Goal: Task Accomplishment & Management: Manage account settings

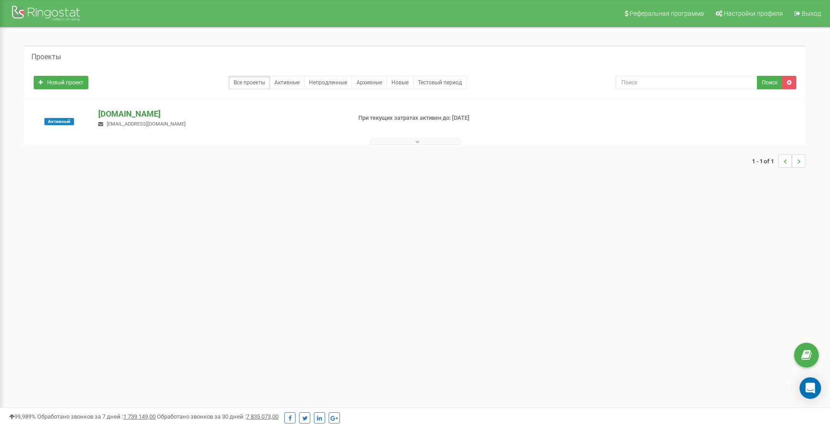
click at [165, 113] on p "[DOMAIN_NAME]" at bounding box center [220, 114] width 245 height 12
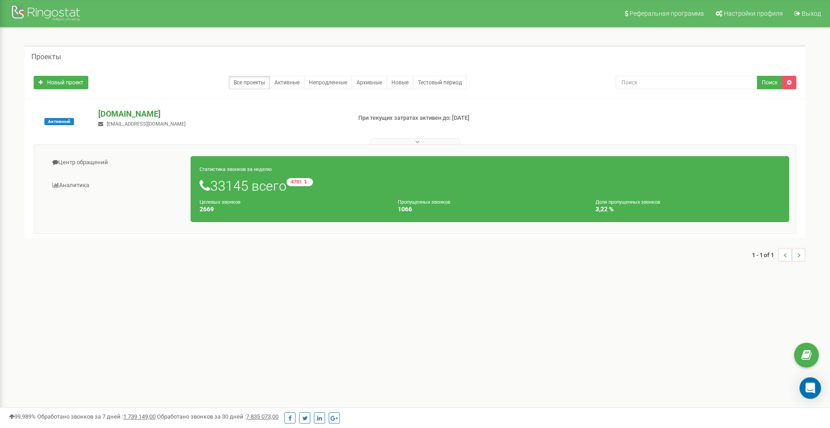
click at [160, 115] on p "[DOMAIN_NAME]" at bounding box center [220, 114] width 245 height 12
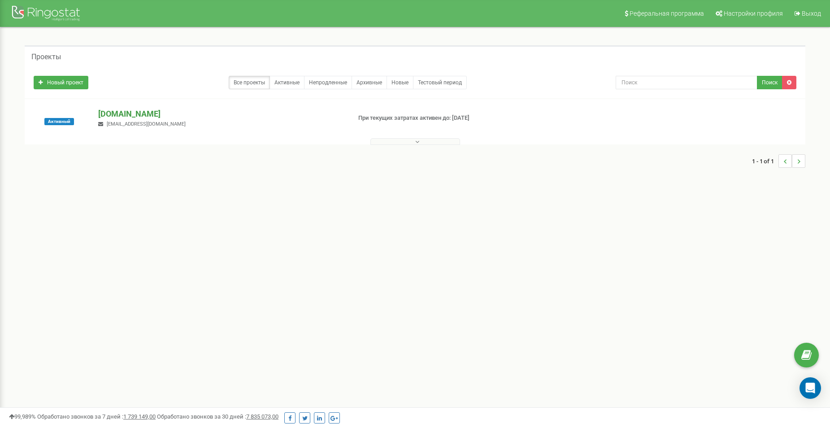
click at [178, 112] on p "[DOMAIN_NAME]" at bounding box center [220, 114] width 245 height 12
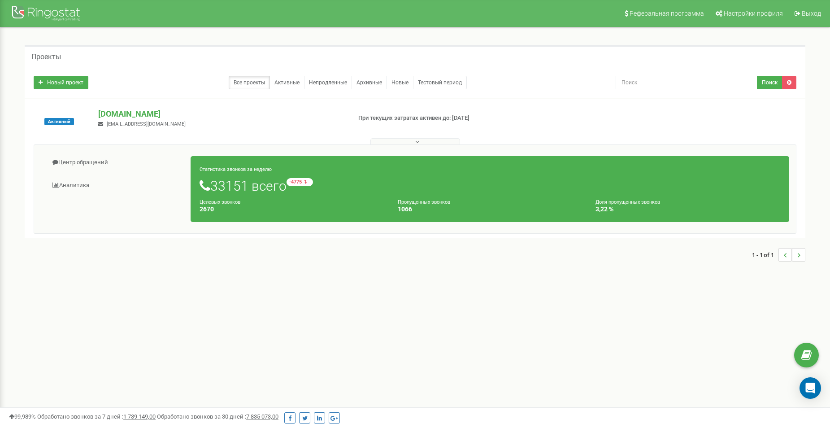
click at [462, 15] on nav "Реферальная программа Настройки профиля Выход" at bounding box center [415, 13] width 830 height 27
click at [386, 136] on div at bounding box center [415, 139] width 776 height 9
click at [394, 142] on button at bounding box center [415, 141] width 90 height 7
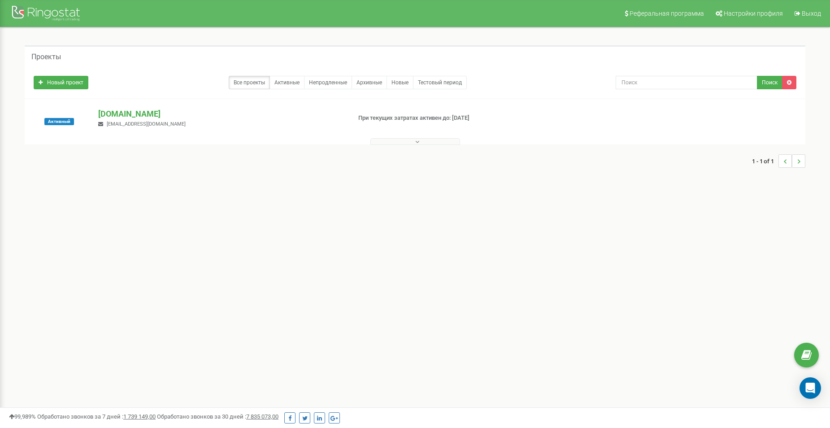
click at [394, 142] on button at bounding box center [415, 141] width 90 height 7
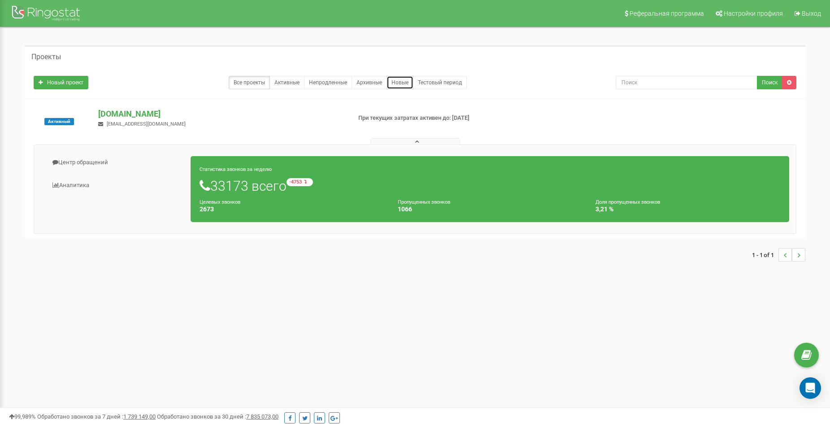
click at [408, 83] on link "Новые" at bounding box center [399, 82] width 27 height 13
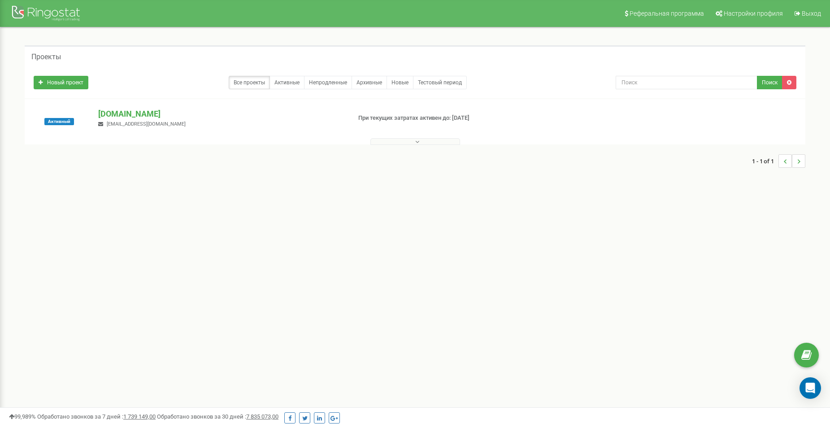
click at [437, 143] on button at bounding box center [415, 141] width 90 height 7
